Goal: Task Accomplishment & Management: Use online tool/utility

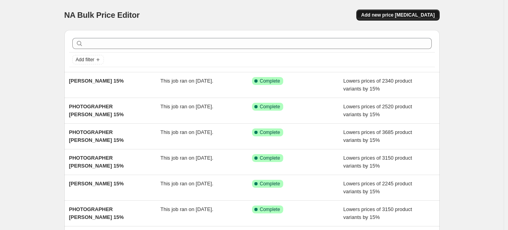
click at [398, 15] on span "Add new price [MEDICAL_DATA]" at bounding box center [398, 15] width 74 height 6
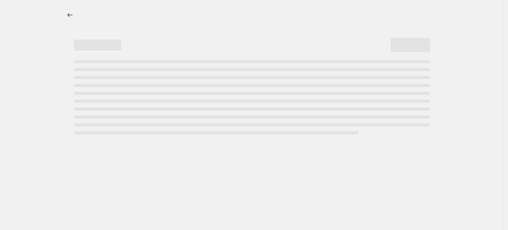
select select "percentage"
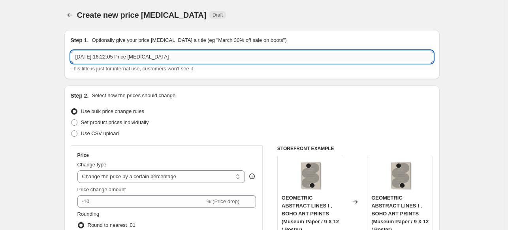
click at [312, 57] on input "3 Oct 2025, 16:22:05 Price change job" at bounding box center [252, 57] width 363 height 13
paste input "HAN DONG HEE"
type input "PHOTOGRAPHER HAN DONG HEE 15%"
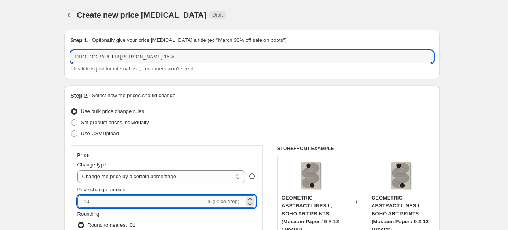
click at [146, 204] on input "-10" at bounding box center [141, 201] width 128 height 13
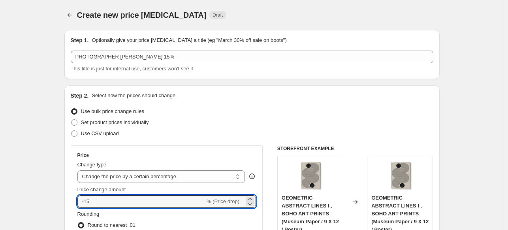
type input "-15"
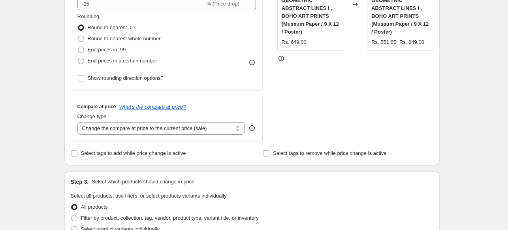
scroll to position [316, 0]
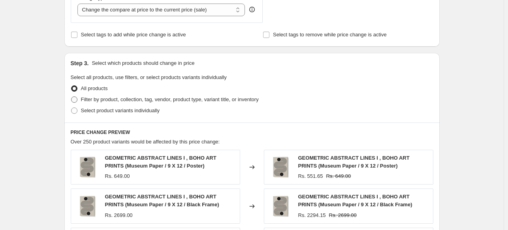
click at [85, 101] on span "Filter by product, collection, tag, vendor, product type, variant title, or inv…" at bounding box center [170, 99] width 178 height 6
click at [72, 97] on input "Filter by product, collection, tag, vendor, product type, variant title, or inv…" at bounding box center [71, 96] width 0 height 0
radio input "true"
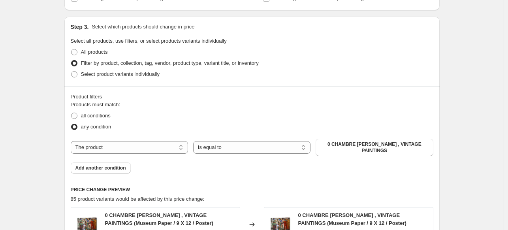
scroll to position [356, 0]
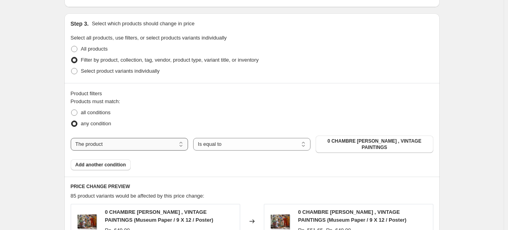
drag, startPoint x: 160, startPoint y: 141, endPoint x: 158, endPoint y: 146, distance: 5.3
click at [160, 141] on select "The product The product's collection The product's tag The product's vendor The…" at bounding box center [129, 144] width 117 height 13
select select "collection"
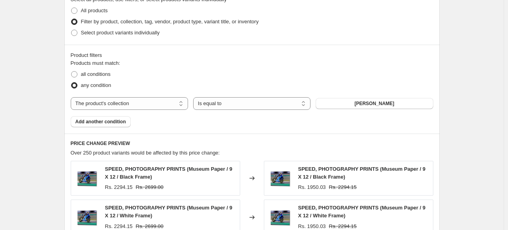
scroll to position [395, 0]
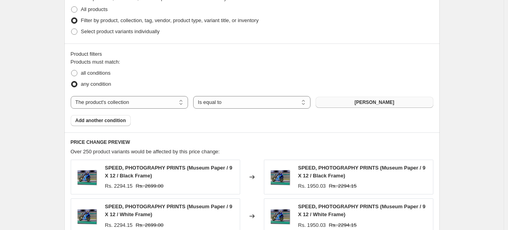
click at [402, 105] on button "ABDELKADER ALLAM" at bounding box center [374, 102] width 117 height 11
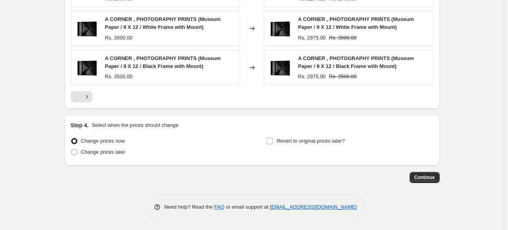
scroll to position [661, 0]
click at [424, 178] on span "Continue" at bounding box center [425, 177] width 21 height 6
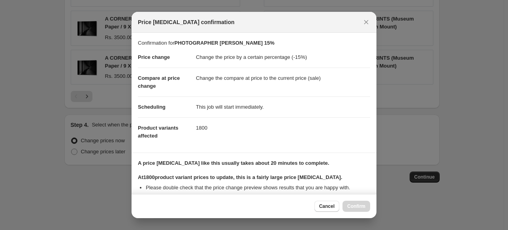
scroll to position [96, 0]
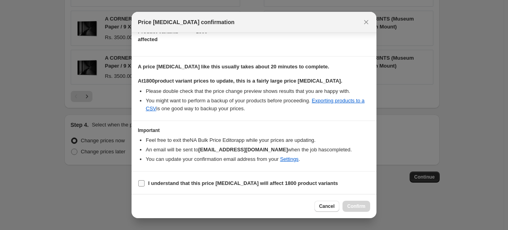
click at [194, 181] on b "I understand that this price change job will affect 1800 product variants" at bounding box center [243, 183] width 190 height 6
click at [145, 181] on input "I understand that this price change job will affect 1800 product variants" at bounding box center [141, 183] width 6 height 6
checkbox input "true"
click at [354, 206] on span "Confirm" at bounding box center [356, 206] width 18 height 6
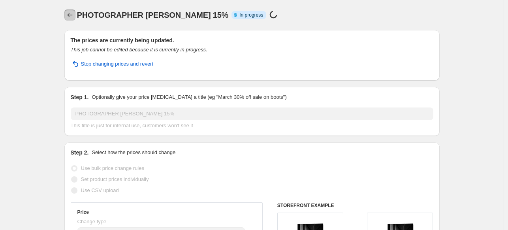
click at [71, 11] on icon "Price change jobs" at bounding box center [70, 15] width 8 height 8
